Goal: Task Accomplishment & Management: Manage account settings

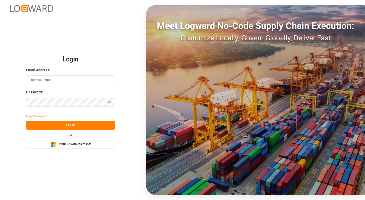
click at [47, 82] on input at bounding box center [70, 79] width 89 height 9
type input "[PERSON_NAME][EMAIL_ADDRESS][DOMAIN_NAME]"
click at [101, 127] on button "Log In" at bounding box center [70, 125] width 89 height 9
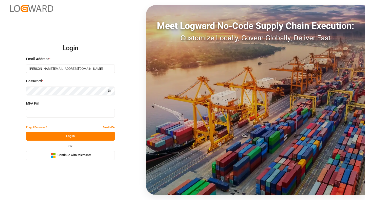
type input "644733"
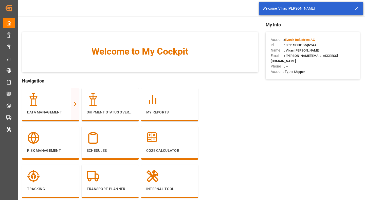
click at [357, 7] on icon at bounding box center [357, 8] width 6 height 6
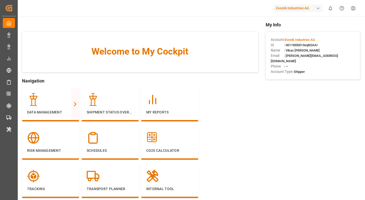
click at [296, 8] on div "Evonik Industries AG" at bounding box center [298, 8] width 49 height 7
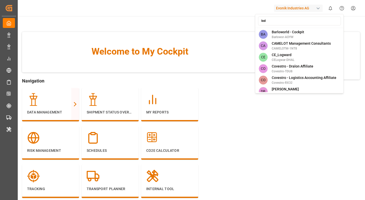
type input "lode"
